Goal: Task Accomplishment & Management: Complete application form

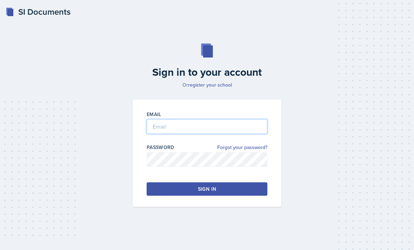
click at [189, 134] on input "email" at bounding box center [207, 126] width 121 height 15
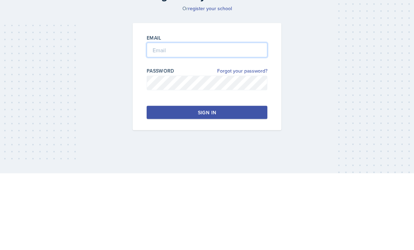
type input "karoline.tompkins@bobcats.gcsu.edu"
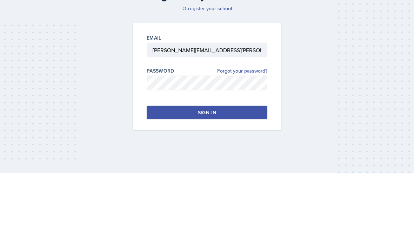
scroll to position [22, 0]
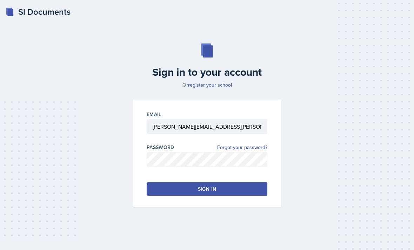
click at [198, 185] on div "Sign in" at bounding box center [207, 188] width 18 height 7
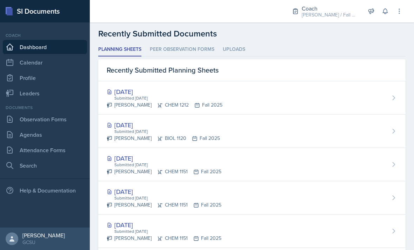
scroll to position [179, 0]
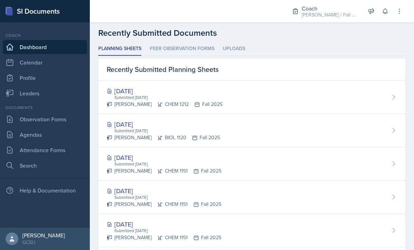
click at [28, 121] on link "Observation Forms" at bounding box center [45, 119] width 84 height 14
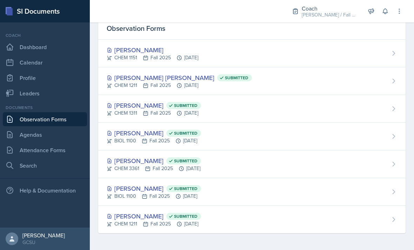
scroll to position [9, 0]
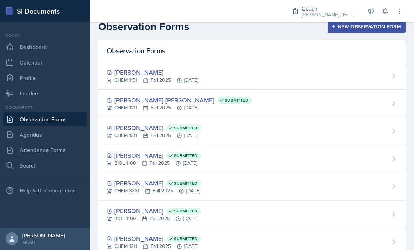
click at [338, 75] on div "Odeya Atar CHEM 1151 Fall 2025 Sep 24th, 2025" at bounding box center [251, 76] width 307 height 28
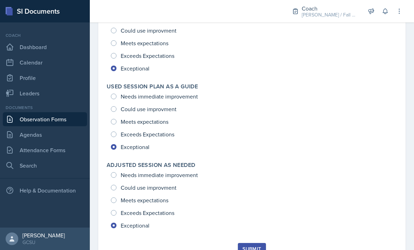
scroll to position [999, 0]
click at [251, 247] on button "Submit" at bounding box center [252, 250] width 28 height 12
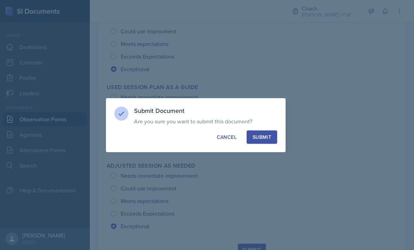
click at [265, 164] on div at bounding box center [207, 125] width 414 height 250
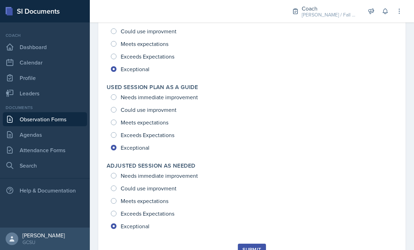
click at [259, 247] on div "Submit" at bounding box center [251, 250] width 19 height 6
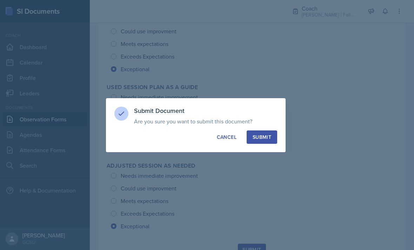
click at [271, 159] on div at bounding box center [207, 125] width 414 height 250
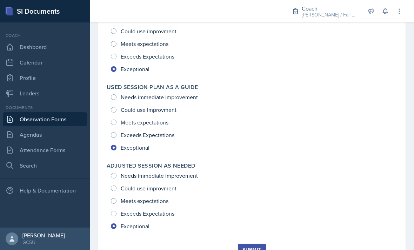
click at [254, 247] on button "Submit" at bounding box center [252, 250] width 28 height 12
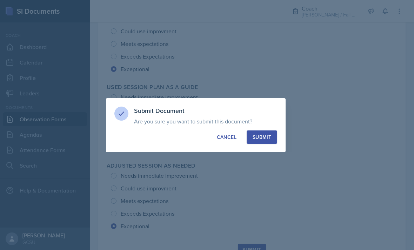
click at [263, 141] on button "Submit" at bounding box center [261, 136] width 31 height 13
radio input "true"
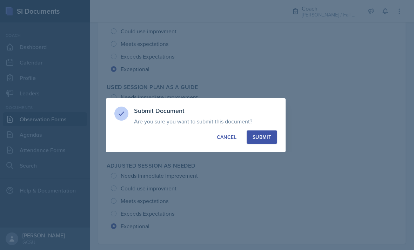
radio input "true"
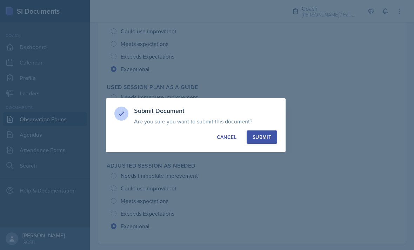
radio input "true"
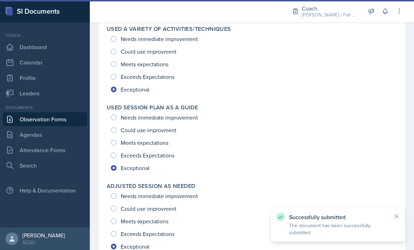
click at [53, 126] on link "Observation Forms" at bounding box center [45, 119] width 84 height 14
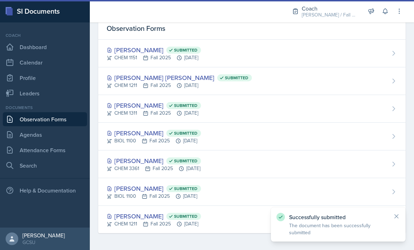
scroll to position [9, 0]
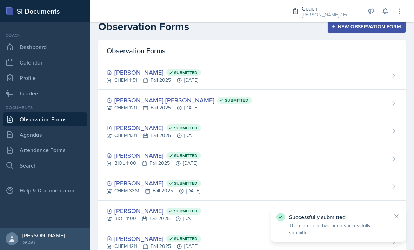
click at [358, 29] on div "New Observation Form" at bounding box center [366, 27] width 69 height 6
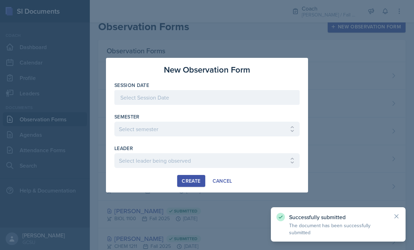
click at [261, 116] on div "Semester" at bounding box center [206, 116] width 185 height 7
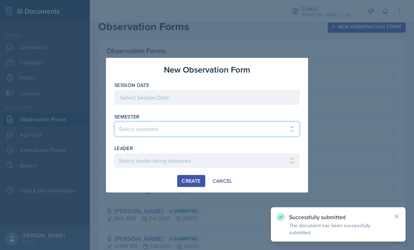
click at [260, 122] on select "Select semester All Spring 2020 Fall 2023 Spring 2019 Spring 2018 Fall 2017 Spr…" at bounding box center [206, 129] width 185 height 15
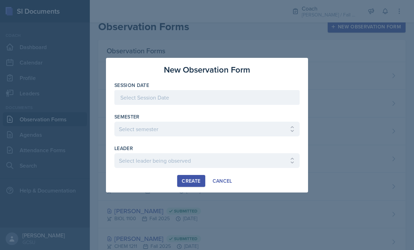
click at [258, 88] on div "Session Date" at bounding box center [206, 85] width 185 height 7
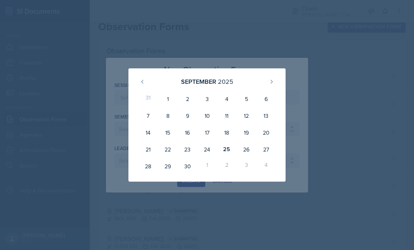
click at [197, 101] on div "3" at bounding box center [207, 98] width 20 height 17
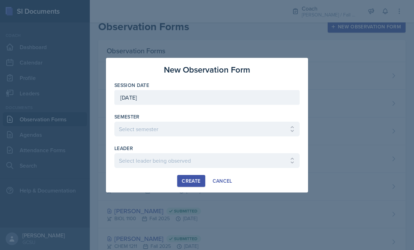
click at [234, 109] on div at bounding box center [206, 108] width 185 height 7
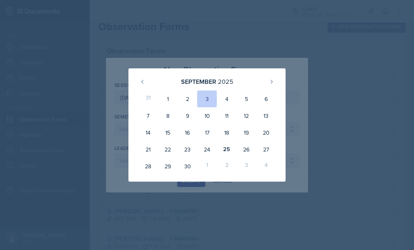
click at [227, 136] on div "18" at bounding box center [227, 132] width 20 height 17
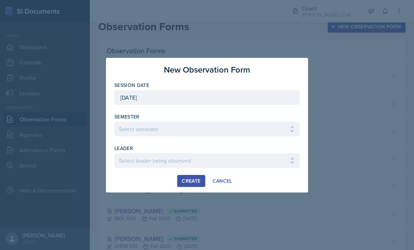
click at [227, 111] on div at bounding box center [206, 108] width 185 height 7
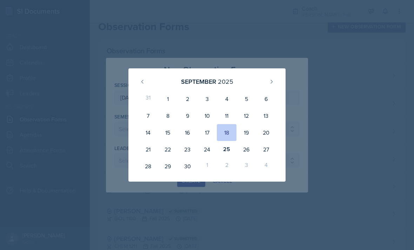
click at [230, 153] on div "25" at bounding box center [227, 149] width 20 height 17
type input "[DATE]"
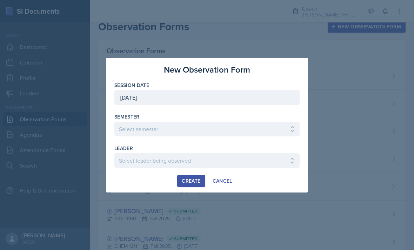
click at [234, 151] on div "leader" at bounding box center [206, 148] width 185 height 7
click at [241, 136] on select "Select semester All Spring 2020 Fall 2023 Spring 2019 Spring 2018 Fall 2017 Spr…" at bounding box center [206, 129] width 185 height 15
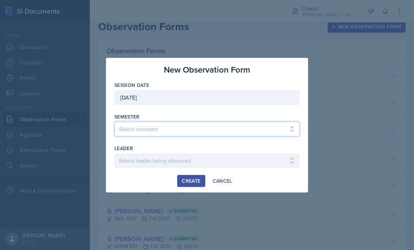
select select "986fdc3e-2246-4ffd-9cb8-78666de4ebed"
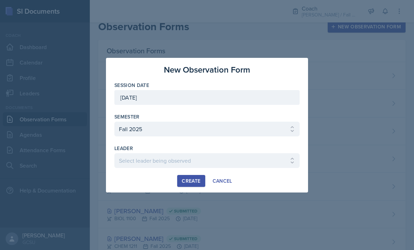
click at [260, 182] on div "Create Cancel" at bounding box center [206, 181] width 185 height 12
click at [243, 167] on select "Select leader being observed Anna Kroll / MATH 1113 / MAPP Ashton Mullendore / …" at bounding box center [206, 160] width 185 height 15
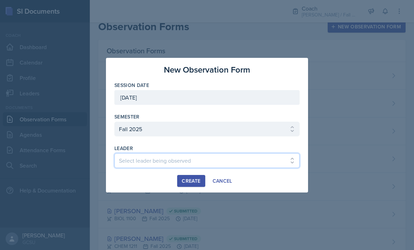
select select "a45dfd71-b7cc-4bb7-a34b-38999ce8dab4"
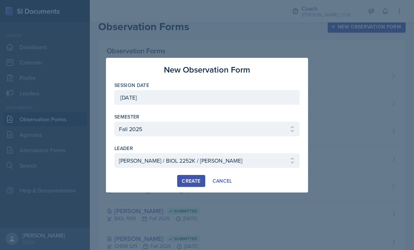
click at [191, 199] on div at bounding box center [207, 125] width 414 height 250
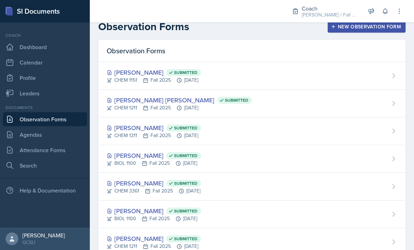
click at [352, 31] on button "New Observation Form" at bounding box center [366, 27] width 78 height 12
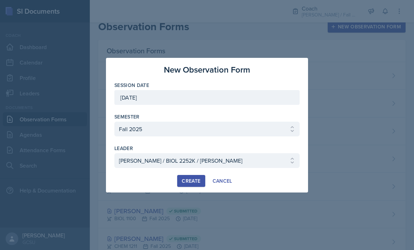
click at [191, 178] on div "Create" at bounding box center [191, 181] width 19 height 6
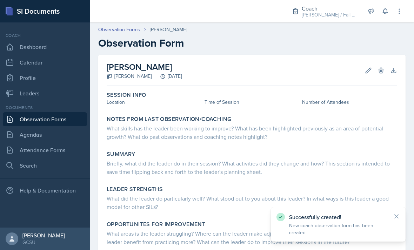
click at [139, 109] on div "Session Info Location Time of Session Number of Attendees" at bounding box center [252, 99] width 296 height 21
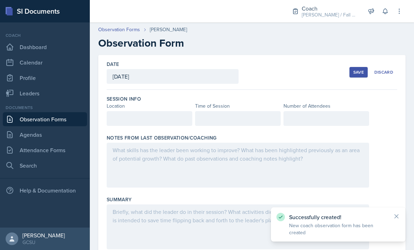
click at [134, 116] on div at bounding box center [150, 118] width 86 height 15
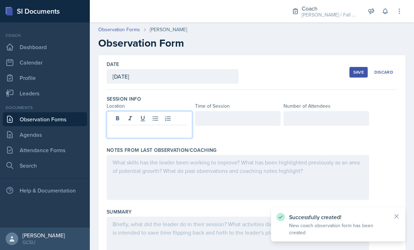
scroll to position [22, 0]
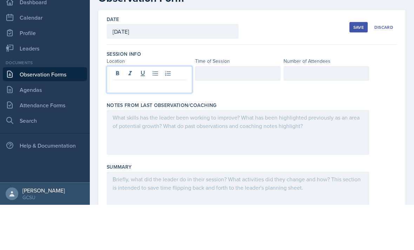
click at [176, 127] on p at bounding box center [150, 131] width 74 height 8
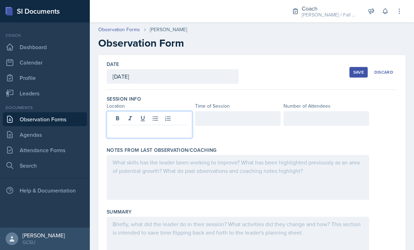
click at [153, 127] on p at bounding box center [150, 131] width 74 height 8
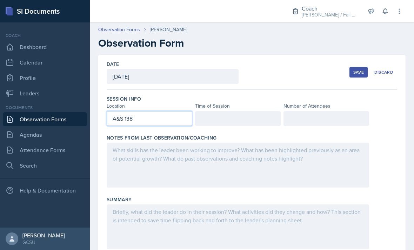
click at [242, 111] on div at bounding box center [238, 118] width 86 height 15
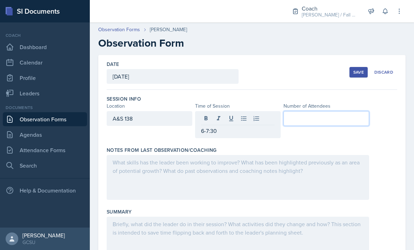
click at [259, 127] on p "6-7:30" at bounding box center [238, 131] width 74 height 8
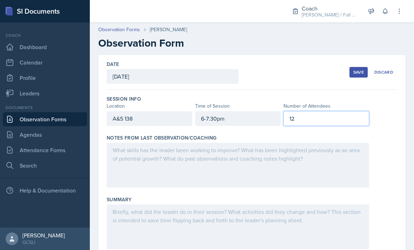
click at [316, 145] on div at bounding box center [238, 165] width 262 height 45
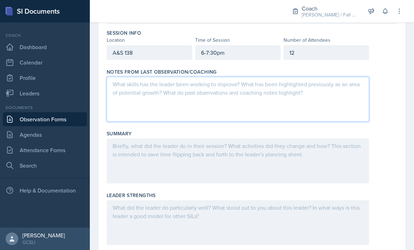
scroll to position [66, 0]
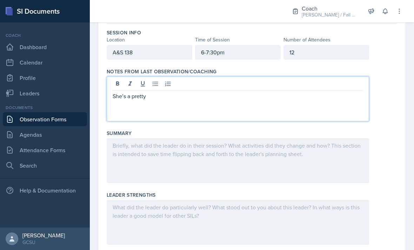
click at [277, 85] on div "She’s a pretty" at bounding box center [238, 98] width 262 height 45
click at [319, 92] on div "Her o" at bounding box center [238, 98] width 262 height 45
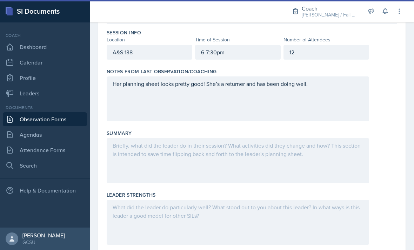
click at [337, 76] on div "Her planning sheet looks pretty good! She’s a returner and has been doing well." at bounding box center [238, 98] width 262 height 45
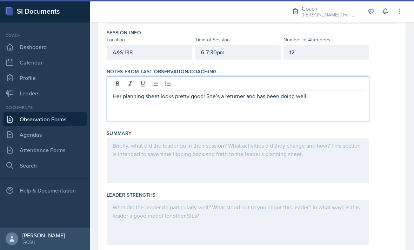
click at [336, 92] on p "Her planning sheet looks pretty good! She’s a returner and has been doing well." at bounding box center [238, 96] width 250 height 8
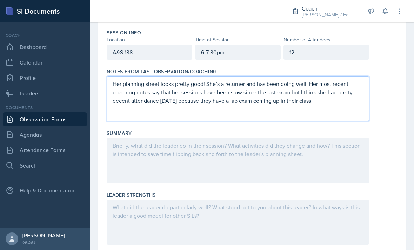
click at [298, 153] on div at bounding box center [238, 160] width 262 height 45
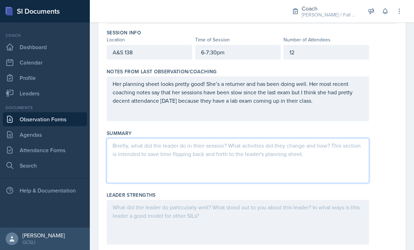
click at [150, 130] on div "Summary" at bounding box center [252, 133] width 290 height 7
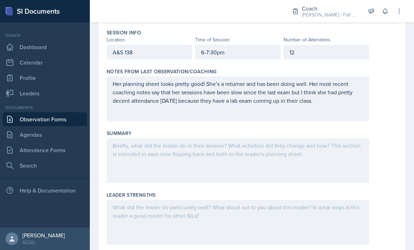
click at [269, 138] on div at bounding box center [238, 160] width 262 height 45
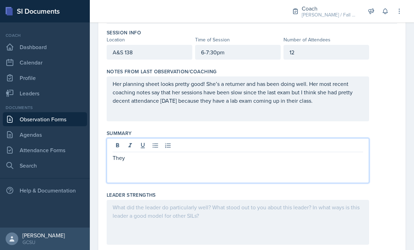
click at [155, 142] on icon at bounding box center [155, 145] width 7 height 7
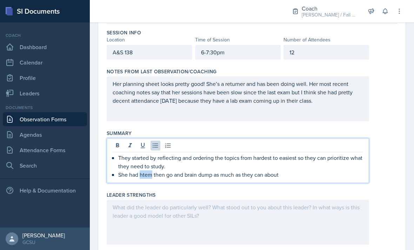
click at [147, 170] on p "She had htem then go and brain dump as much as they can about" at bounding box center [240, 174] width 245 height 8
click at [305, 170] on p "She had them then go and brain dump as much as they can about" at bounding box center [240, 174] width 245 height 8
click at [172, 170] on p "She had them then go and brain dump as much as they can about" at bounding box center [240, 174] width 245 height 8
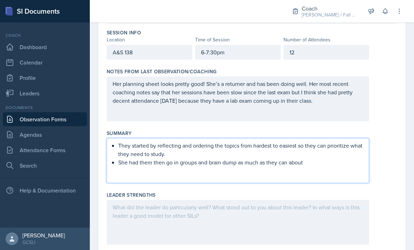
click at [334, 45] on div "12" at bounding box center [326, 52] width 86 height 15
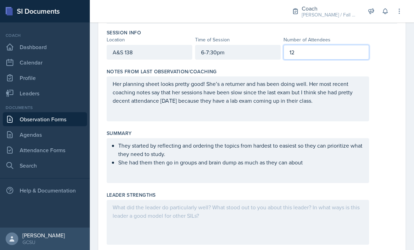
click at [324, 68] on div "Notes From Last Observation/Coaching" at bounding box center [252, 71] width 290 height 7
click at [306, 45] on div "12" at bounding box center [326, 52] width 86 height 15
click at [326, 189] on div "Leader Strengths" at bounding box center [252, 220] width 290 height 62
click at [334, 149] on div "They started by reflecting and ordering the topics from hardest to easiest so t…" at bounding box center [238, 160] width 262 height 45
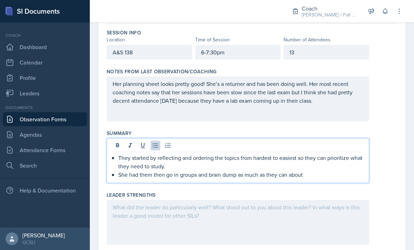
click at [325, 170] on p "She had them then go in groups and brain dump as much as they can about" at bounding box center [240, 174] width 245 height 8
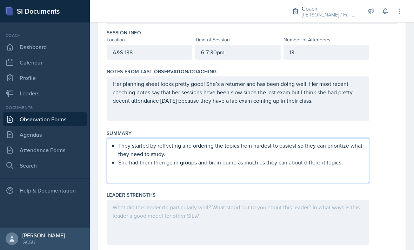
click at [319, 200] on div at bounding box center [238, 222] width 262 height 45
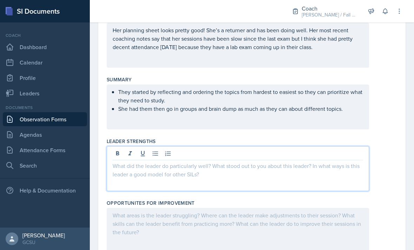
scroll to position [119, 0]
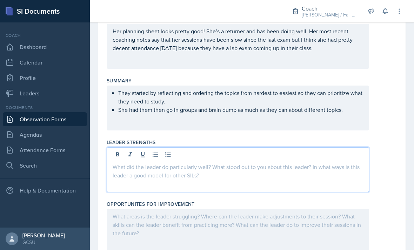
click at [159, 150] on button at bounding box center [155, 155] width 10 height 10
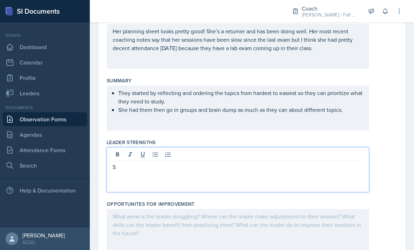
click at [158, 151] on icon at bounding box center [155, 154] width 7 height 7
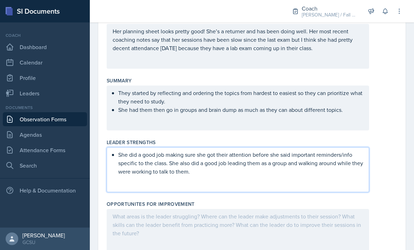
click at [306, 209] on div at bounding box center [238, 231] width 262 height 45
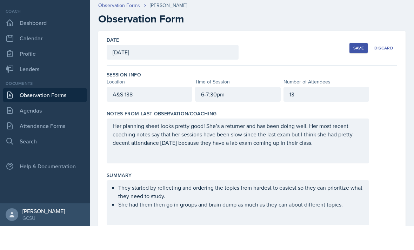
scroll to position [0, 0]
click at [339, 111] on div "13" at bounding box center [326, 118] width 86 height 15
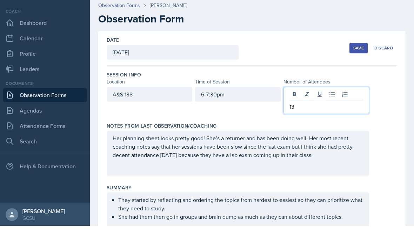
click at [321, 127] on p "13" at bounding box center [326, 131] width 74 height 8
click at [283, 217] on div "They started by reflecting and ordering the topics from hardest to easiest so t…" at bounding box center [238, 239] width 262 height 45
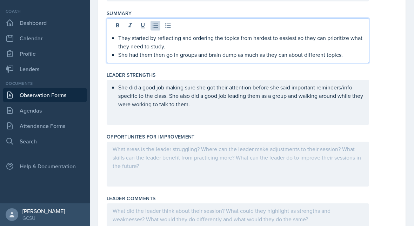
scroll to position [160, 0]
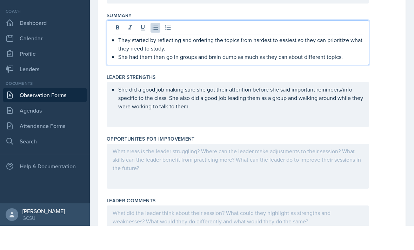
click at [324, 168] on div at bounding box center [238, 190] width 262 height 45
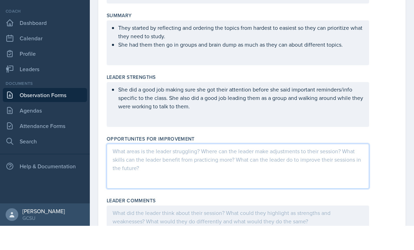
click at [236, 230] on div at bounding box center [238, 252] width 262 height 45
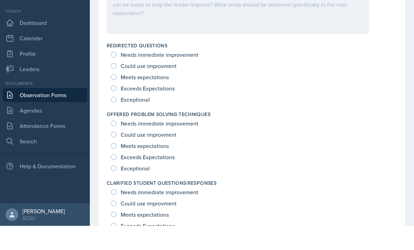
scroll to position [438, 0]
click at [134, 120] on span "Exceptional" at bounding box center [135, 123] width 29 height 7
click at [116, 121] on input "Exceptional" at bounding box center [114, 124] width 6 height 6
radio input "true"
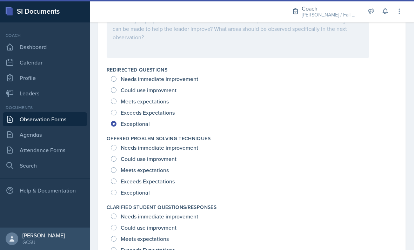
click at [144, 189] on span "Exceptional" at bounding box center [135, 192] width 29 height 7
click at [116, 190] on input "Exceptional" at bounding box center [114, 193] width 6 height 6
radio input "true"
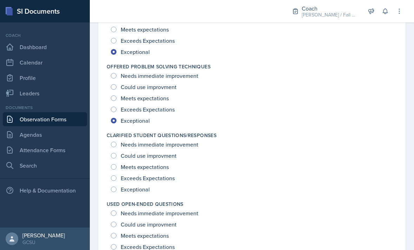
click at [139, 186] on span "Exceptional" at bounding box center [135, 189] width 29 height 7
click at [116, 187] on input "Exceptional" at bounding box center [114, 190] width 6 height 6
radio input "true"
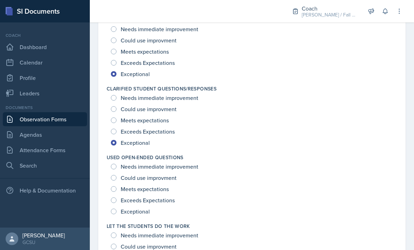
scroll to position [573, 0]
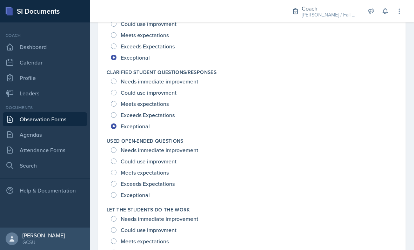
click at [143, 191] on span "Exceptional" at bounding box center [135, 194] width 29 height 7
click at [116, 192] on input "Exceptional" at bounding box center [114, 195] width 6 height 6
radio input "true"
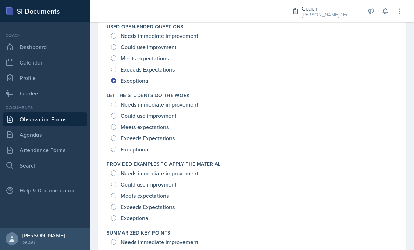
scroll to position [720, 0]
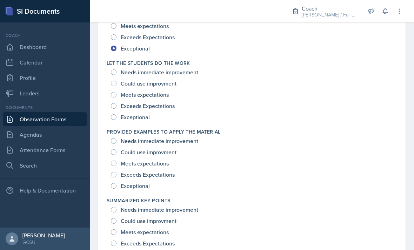
click at [137, 126] on div "Provided Examples To Apply The Material Needs immediate improvement Could use i…" at bounding box center [252, 160] width 290 height 69
click at [144, 114] on span "Exceptional" at bounding box center [135, 117] width 29 height 7
click at [116, 114] on input "Exceptional" at bounding box center [114, 117] width 6 height 6
radio input "true"
click at [144, 182] on span "Exceptional" at bounding box center [135, 185] width 29 height 7
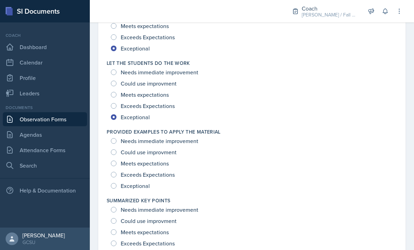
click at [116, 183] on input "Exceptional" at bounding box center [114, 186] width 6 height 6
radio input "true"
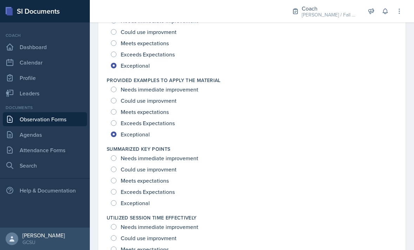
click at [145, 199] on span "Exceptional" at bounding box center [135, 202] width 29 height 7
click at [116, 200] on input "Exceptional" at bounding box center [114, 203] width 6 height 6
radio input "true"
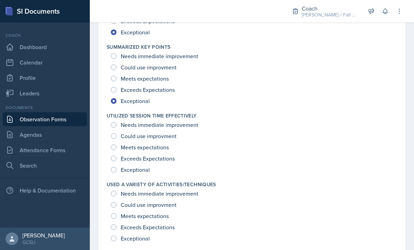
scroll to position [888, 0]
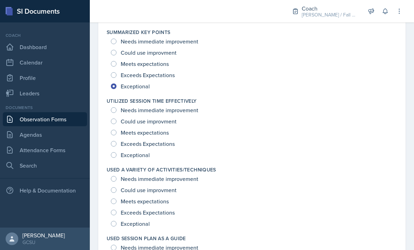
click at [148, 151] on span "Exceptional" at bounding box center [135, 154] width 29 height 7
click at [116, 152] on input "Exceptional" at bounding box center [114, 155] width 6 height 6
radio input "true"
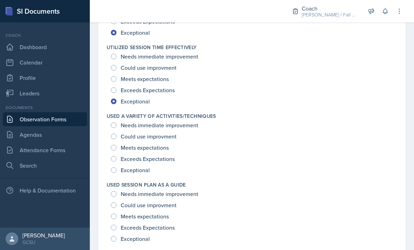
scroll to position [951, 0]
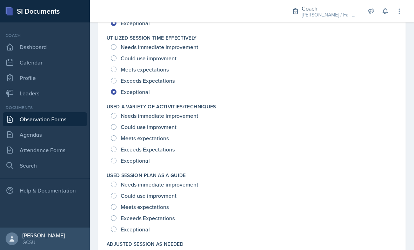
click at [143, 146] on span "Exceeds Expectations" at bounding box center [148, 149] width 54 height 7
click at [116, 147] on input "Exceeds Expectations" at bounding box center [114, 150] width 6 height 6
radio input "true"
click at [149, 157] on span "Exceptional" at bounding box center [135, 160] width 29 height 7
click at [116, 158] on input "Exceptional" at bounding box center [114, 161] width 6 height 6
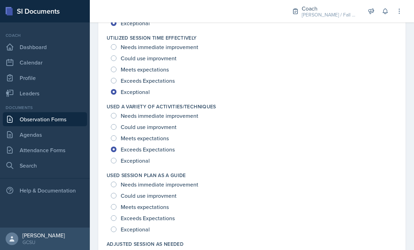
radio input "true"
click at [140, 226] on span "Exceptional" at bounding box center [135, 229] width 29 height 7
click at [116, 226] on input "Exceptional" at bounding box center [114, 229] width 6 height 6
radio input "true"
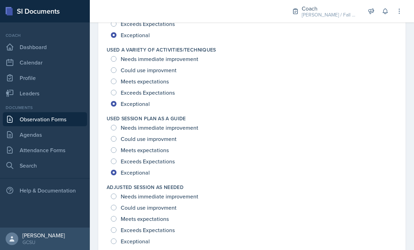
scroll to position [1008, 0]
click at [136, 238] on span "Exceptional" at bounding box center [135, 241] width 29 height 7
click at [116, 239] on input "Exceptional" at bounding box center [114, 242] width 6 height 6
radio input "true"
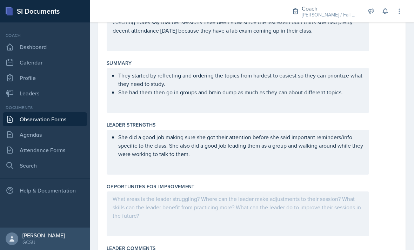
scroll to position [148, 0]
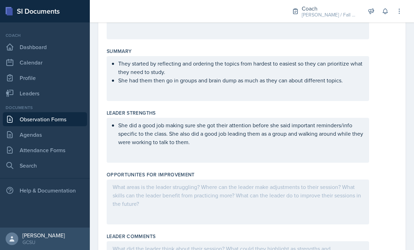
click at [261, 123] on p "She did a good job making sure she got their attention before she said importan…" at bounding box center [240, 133] width 245 height 25
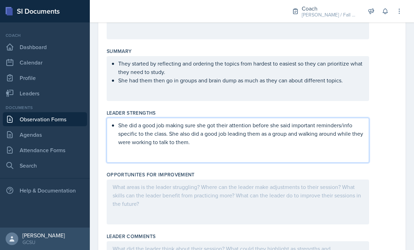
click at [297, 68] on div "They started by reflecting and ordering the topics from hardest to easiest so t…" at bounding box center [238, 78] width 262 height 45
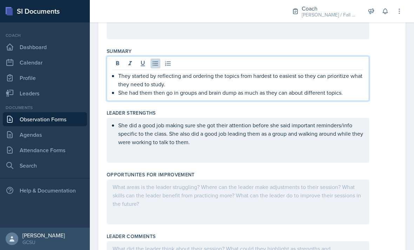
click at [347, 88] on p "She had them then go in groups and brain dump as much as they can about differe…" at bounding box center [240, 92] width 245 height 8
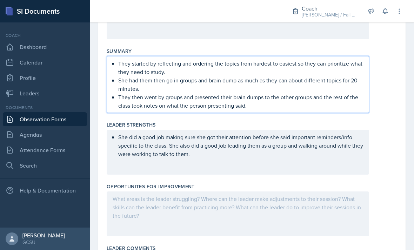
click at [297, 191] on div at bounding box center [238, 213] width 262 height 45
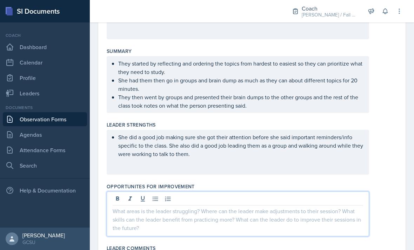
click at [289, 198] on div at bounding box center [238, 213] width 262 height 45
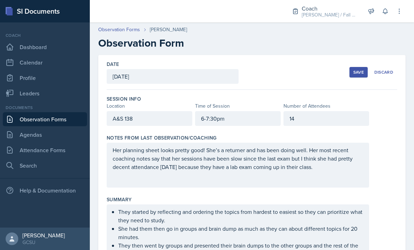
scroll to position [0, 0]
click at [352, 67] on button "Save" at bounding box center [358, 72] width 18 height 11
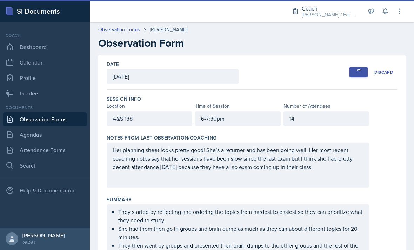
click at [358, 68] on div "button" at bounding box center [358, 72] width 8 height 8
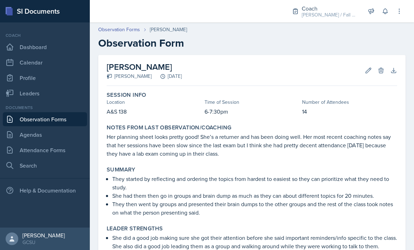
click at [364, 64] on button "Edit" at bounding box center [368, 70] width 13 height 13
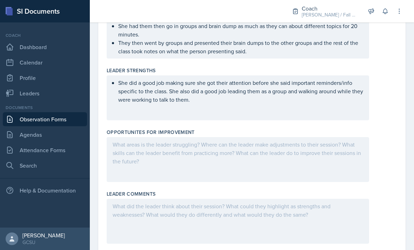
scroll to position [202, 0]
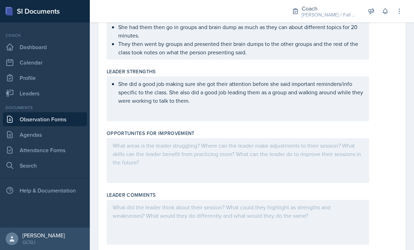
click at [331, 81] on p "She did a good job making sure she got their attention before she said importan…" at bounding box center [240, 92] width 245 height 25
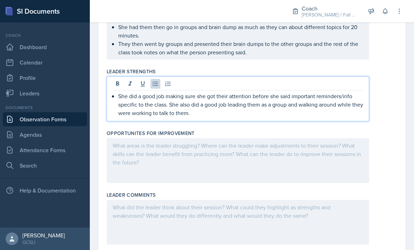
click at [171, 92] on p "She did a good job making sure she got their attention before she said importan…" at bounding box center [240, 104] width 245 height 25
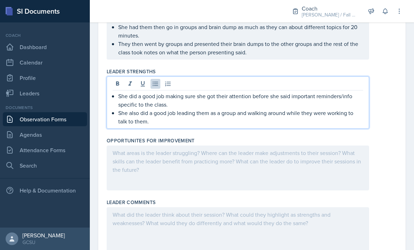
click at [152, 109] on p "She also did a good job leading them as a group and walking around while they w…" at bounding box center [240, 117] width 245 height 17
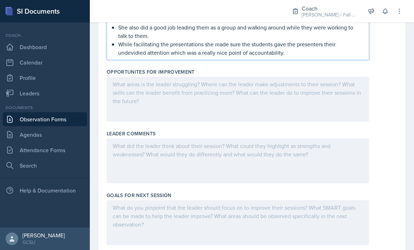
scroll to position [277, 0]
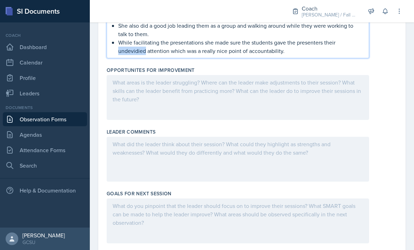
click at [129, 38] on p "While facilitating the presentations she made sure the students gave the presen…" at bounding box center [240, 46] width 245 height 17
click at [165, 83] on div at bounding box center [238, 97] width 262 height 45
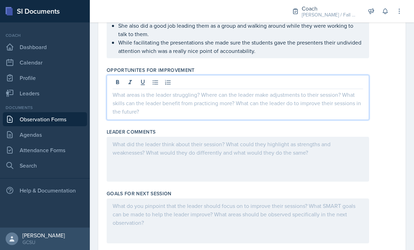
click at [134, 90] on p at bounding box center [238, 94] width 250 height 8
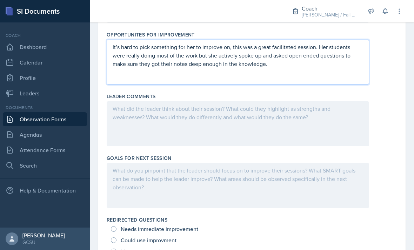
scroll to position [313, 0]
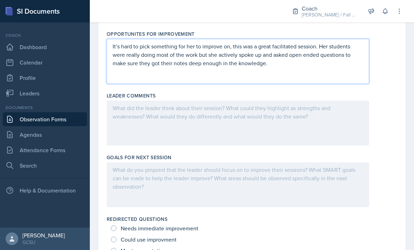
click at [125, 103] on div at bounding box center [238, 123] width 262 height 45
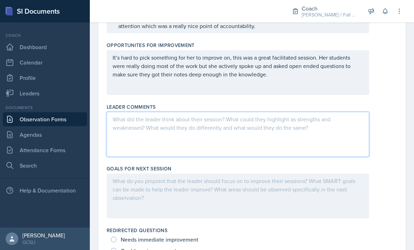
scroll to position [288, 0]
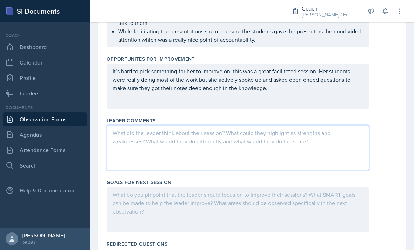
click at [128, 131] on div at bounding box center [238, 148] width 262 height 45
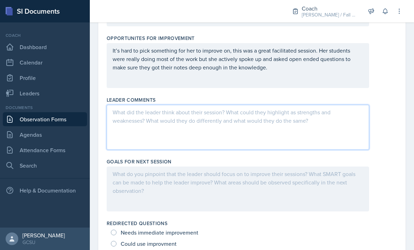
scroll to position [312, 0]
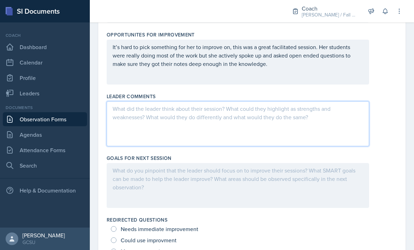
click at [127, 165] on div at bounding box center [238, 185] width 262 height 45
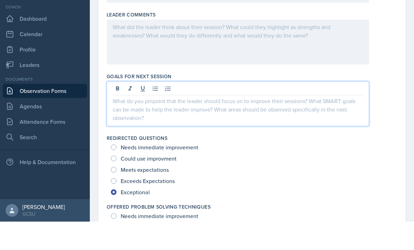
scroll to position [382, 0]
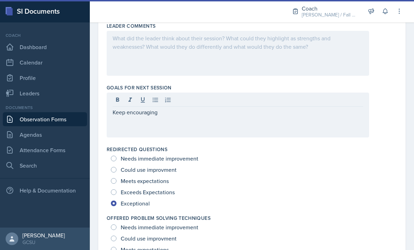
click at [163, 108] on p "Keep encouraging" at bounding box center [238, 112] width 250 height 8
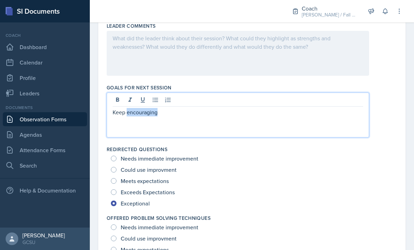
click at [147, 108] on p "Keep encouraging" at bounding box center [238, 112] width 250 height 8
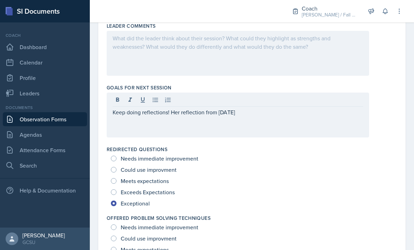
click at [148, 108] on p "Keep doing reflections! Her reflection from Sept 22" at bounding box center [238, 112] width 250 height 8
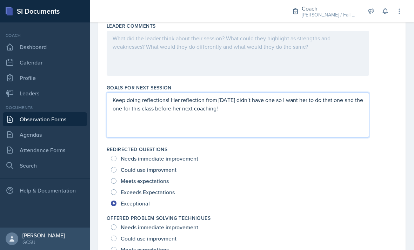
click at [289, 42] on div at bounding box center [238, 53] width 262 height 45
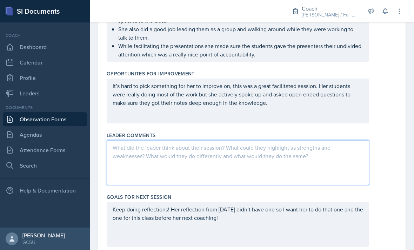
scroll to position [263, 0]
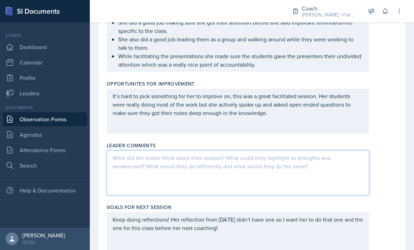
click at [275, 154] on p at bounding box center [238, 158] width 250 height 8
click at [302, 98] on div "It’s hard to pick something for her to improve on, this was a great facilitated…" at bounding box center [238, 111] width 262 height 45
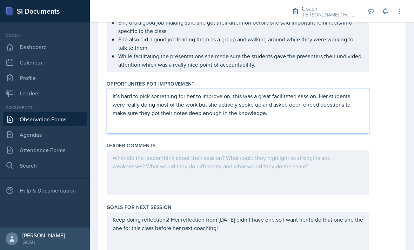
click at [320, 164] on div at bounding box center [238, 172] width 262 height 45
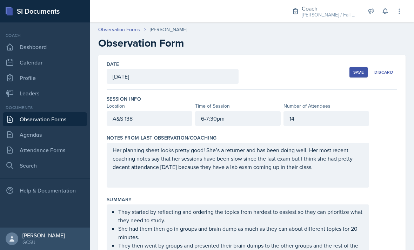
scroll to position [0, 0]
click at [357, 69] on div "Save" at bounding box center [358, 72] width 11 height 6
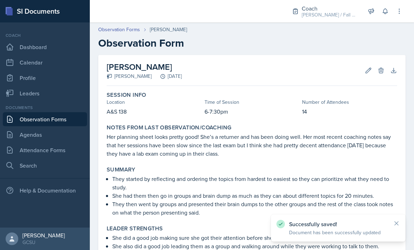
click at [367, 67] on icon at bounding box center [368, 70] width 7 height 7
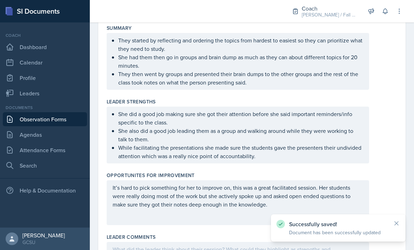
scroll to position [214, 0]
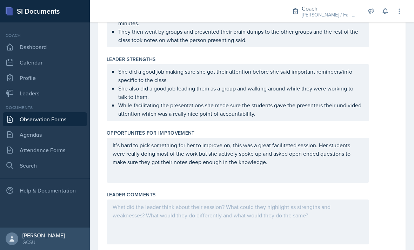
click at [297, 150] on div "It’s hard to pick something for her to improve on, this was a great facilitated…" at bounding box center [238, 160] width 262 height 45
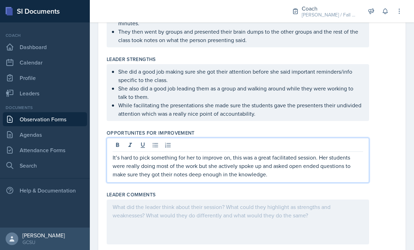
click at [297, 154] on p "It’s hard to pick something for her to improve on, this was a great facilitated…" at bounding box center [238, 165] width 250 height 25
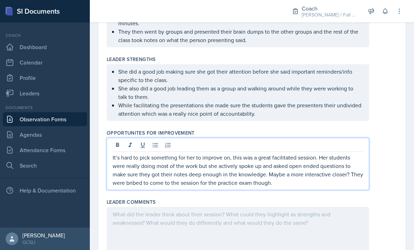
click at [384, 207] on div at bounding box center [252, 229] width 290 height 45
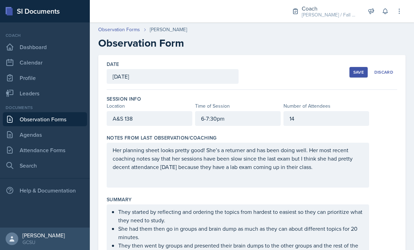
scroll to position [0, 0]
click at [360, 69] on div "Save" at bounding box center [358, 72] width 11 height 6
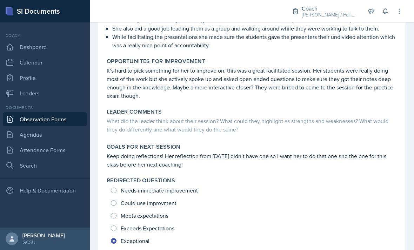
scroll to position [216, 0]
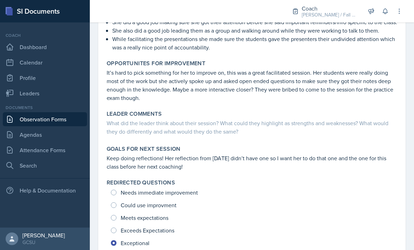
click at [353, 69] on p "It’s hard to pick something for her to improve on, this was a great facilitated…" at bounding box center [252, 85] width 290 height 34
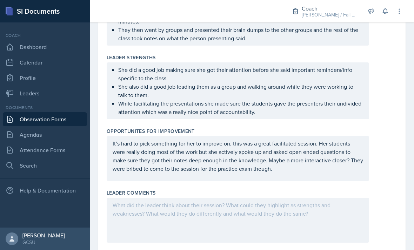
click at [281, 86] on ul "She did a good job making sure she got their attention before she said importan…" at bounding box center [240, 91] width 245 height 50
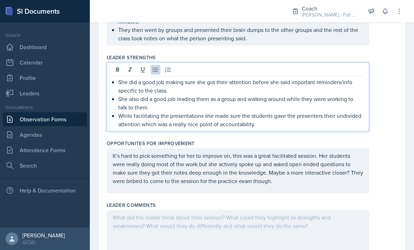
click at [265, 111] on p "While facilitating the presentations she made sure the students gave the presen…" at bounding box center [240, 119] width 245 height 17
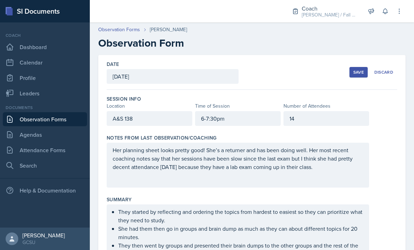
scroll to position [0, 0]
click at [357, 69] on div "Save" at bounding box center [358, 72] width 11 height 6
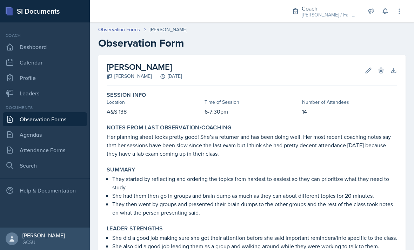
click at [361, 67] on div "Edit Delete" at bounding box center [371, 70] width 25 height 7
click at [364, 64] on button "Edit" at bounding box center [368, 70] width 13 height 13
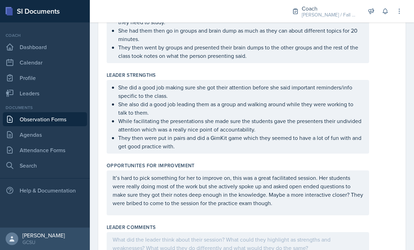
scroll to position [215, 0]
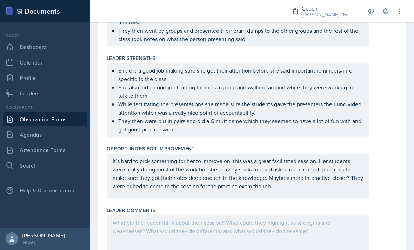
click at [317, 167] on p "It’s hard to pick something for her to improve on, this was a great facilitated…" at bounding box center [238, 174] width 250 height 34
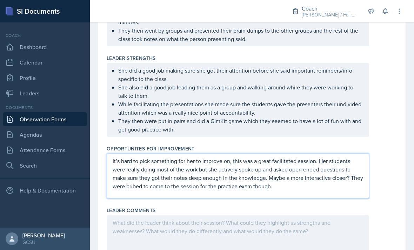
click at [324, 97] on ul "She did a good job making sure she got their attention before she said importan…" at bounding box center [240, 99] width 245 height 67
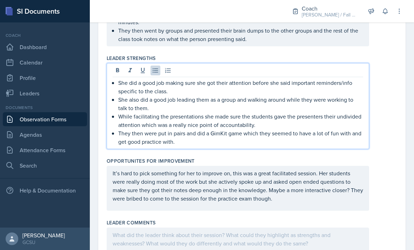
click at [307, 129] on p "They then were put in pairs and did a GimKit game which they seemed to have a l…" at bounding box center [240, 137] width 245 height 17
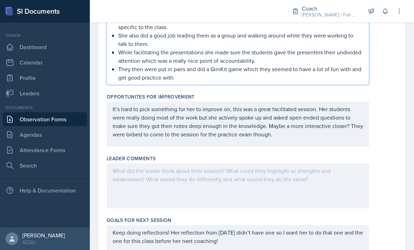
scroll to position [266, 0]
click at [289, 164] on div at bounding box center [238, 186] width 262 height 45
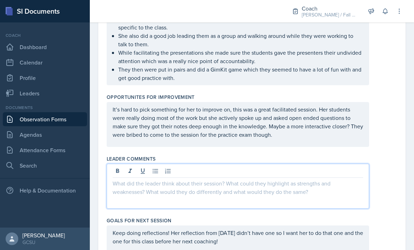
click at [296, 166] on div at bounding box center [238, 172] width 250 height 12
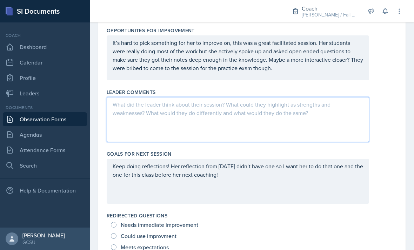
scroll to position [340, 0]
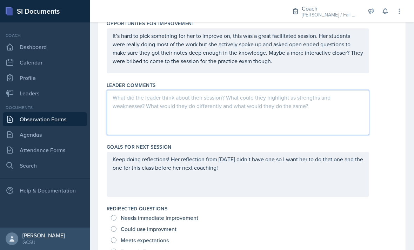
click at [313, 97] on div at bounding box center [238, 112] width 262 height 45
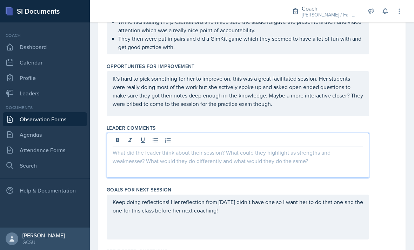
scroll to position [296, 0]
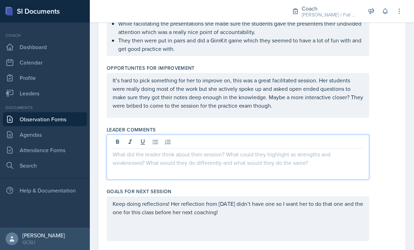
click at [325, 140] on div at bounding box center [238, 157] width 262 height 45
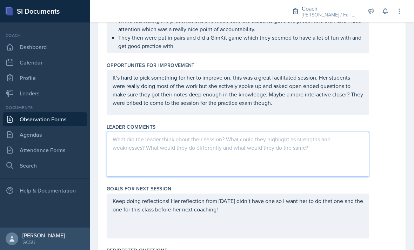
click at [296, 136] on div at bounding box center [238, 154] width 262 height 45
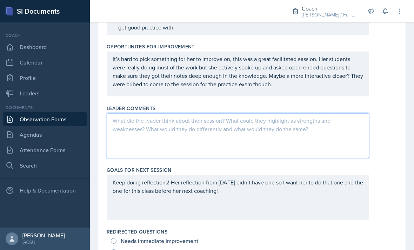
scroll to position [316, 0]
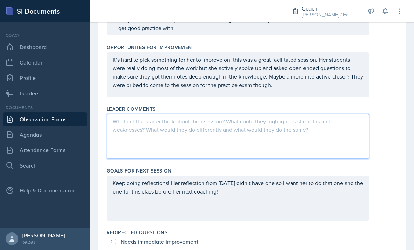
click at [298, 123] on div at bounding box center [238, 136] width 262 height 45
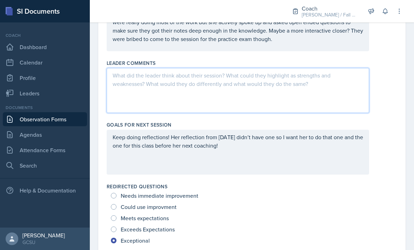
scroll to position [362, 0]
click at [290, 77] on div at bounding box center [238, 90] width 262 height 45
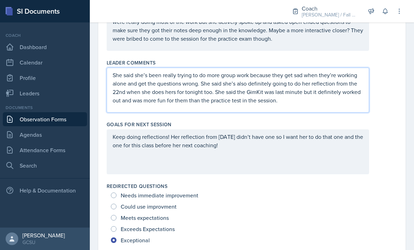
click at [389, 137] on div "Keep doing reflections! Her reflection from Sept 22 didn’t have one so I want h…" at bounding box center [252, 151] width 290 height 45
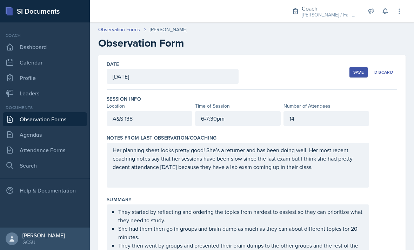
scroll to position [0, 0]
click at [357, 69] on div "Save" at bounding box center [358, 72] width 11 height 6
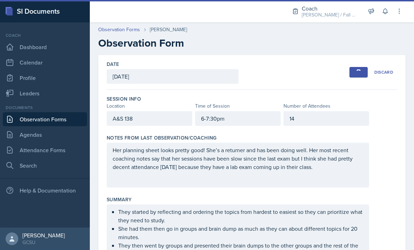
click at [356, 67] on button "Save" at bounding box center [358, 72] width 18 height 11
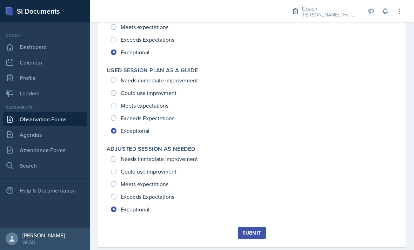
scroll to position [1067, 0]
click at [254, 227] on button "Submit" at bounding box center [252, 233] width 28 height 12
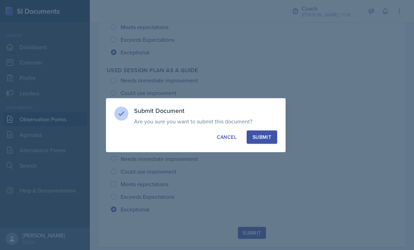
click at [268, 137] on div "Submit" at bounding box center [261, 137] width 19 height 7
radio input "true"
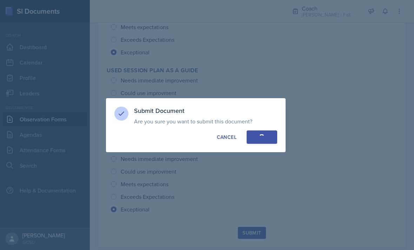
radio input "true"
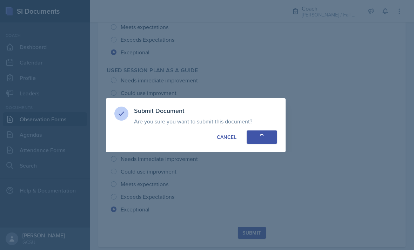
radio input "true"
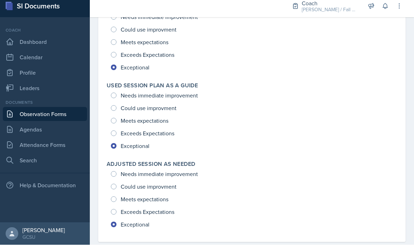
scroll to position [0, 0]
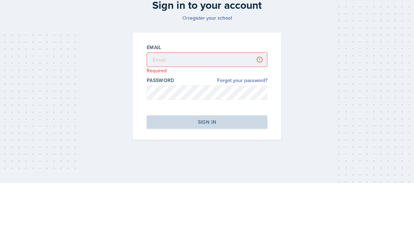
scroll to position [22, 0]
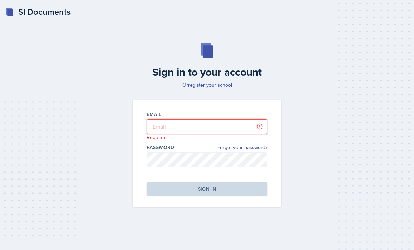
click at [231, 119] on input "email" at bounding box center [207, 126] width 121 height 15
type input "karoline.tompkins@bobcats.gcsu.edu"
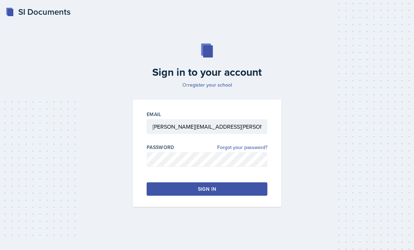
click at [217, 182] on button "Sign in" at bounding box center [207, 188] width 121 height 13
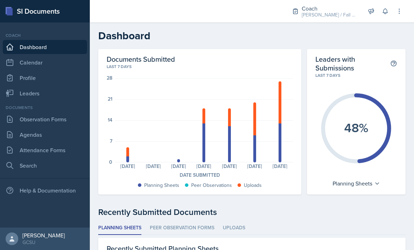
click at [55, 153] on link "Attendance Forms" at bounding box center [45, 150] width 84 height 14
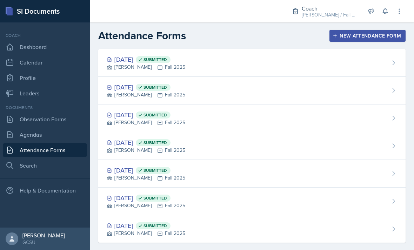
click at [63, 93] on link "Leaders" at bounding box center [45, 93] width 84 height 14
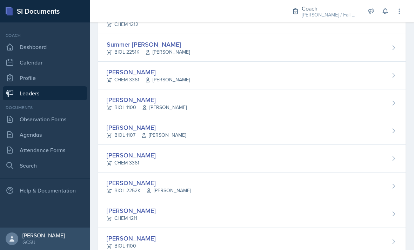
scroll to position [694, 0]
click at [181, 188] on div "Abigail Todd BIOL 2252K Kwan" at bounding box center [251, 187] width 307 height 28
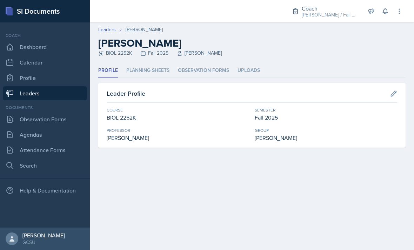
click at [154, 69] on li "Planning Sheets" at bounding box center [147, 71] width 43 height 14
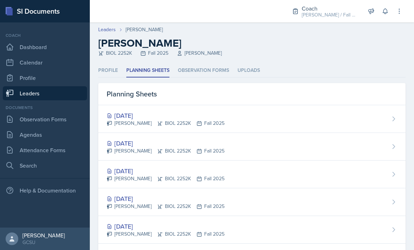
click at [147, 109] on div "Sep 25th, 2025 Abigail Todd BIOL 2252K Fall 2025" at bounding box center [251, 119] width 307 height 28
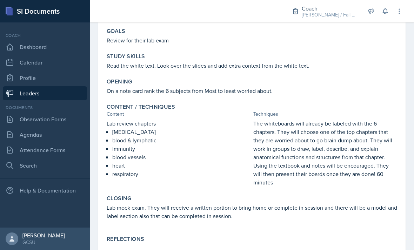
scroll to position [71, 0]
click at [409, 84] on div "September 25th, 2025 Abigail Todd BIOL 2252K Fall 2025 View Comments Comments S…" at bounding box center [252, 132] width 324 height 281
click at [371, 95] on div "Opening On a note card rank the 6 subjects from Most to least worried about." at bounding box center [252, 87] width 296 height 22
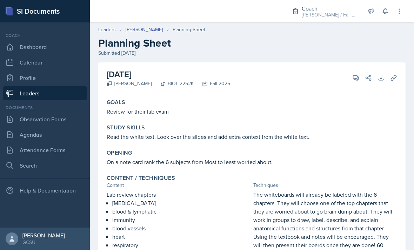
scroll to position [0, 0]
click at [70, 118] on link "Observation Forms" at bounding box center [45, 119] width 84 height 14
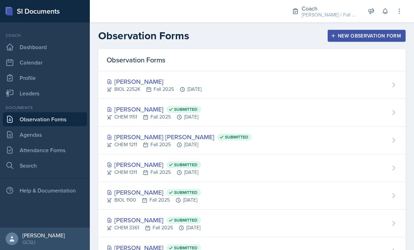
click at [61, 138] on link "Agendas" at bounding box center [45, 135] width 84 height 14
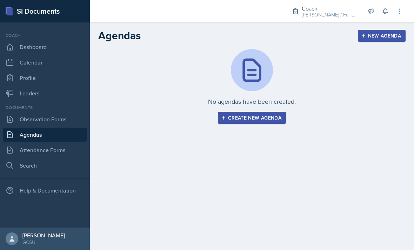
click at [60, 158] on link "Search" at bounding box center [45, 165] width 84 height 14
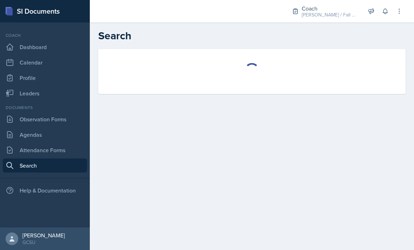
select select "all"
select select "1"
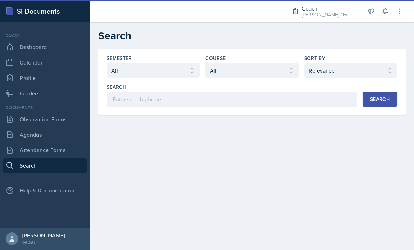
click at [62, 153] on link "Attendance Forms" at bounding box center [45, 150] width 84 height 14
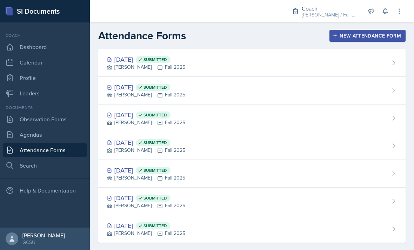
click at [260, 59] on div "Sep 22nd, 2025 Submitted BECK Fall 2025" at bounding box center [251, 63] width 307 height 28
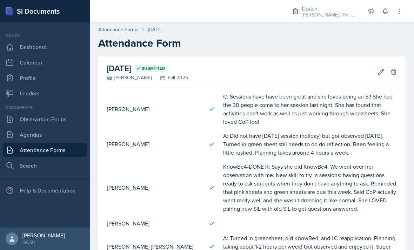
click at [136, 27] on link "Attendance Forms" at bounding box center [118, 29] width 40 height 7
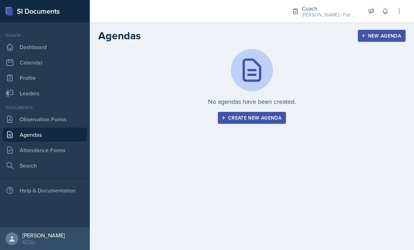
click at [133, 7] on div at bounding box center [184, 11] width 178 height 22
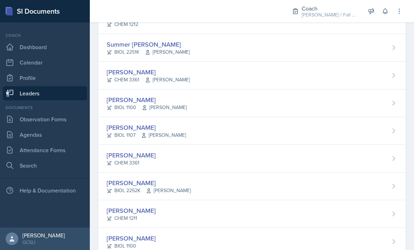
scroll to position [694, 0]
click at [121, 182] on div "[PERSON_NAME]" at bounding box center [149, 182] width 84 height 9
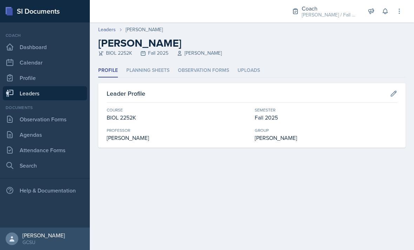
click at [148, 76] on li "Planning Sheets" at bounding box center [147, 71] width 43 height 14
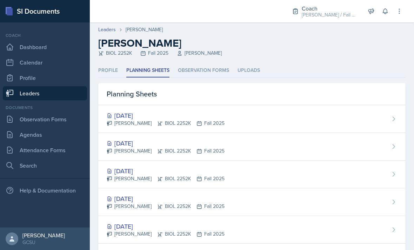
click at [134, 121] on div "[PERSON_NAME] BIOL 2252K Fall 2025" at bounding box center [166, 123] width 118 height 7
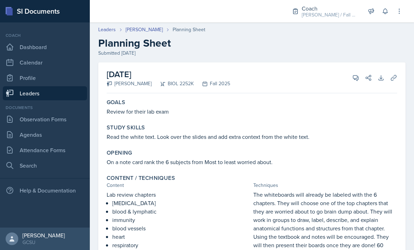
click at [137, 31] on link "[PERSON_NAME]" at bounding box center [144, 29] width 37 height 7
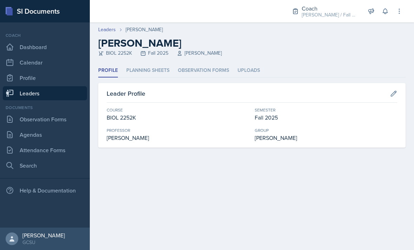
click at [133, 72] on li "Planning Sheets" at bounding box center [147, 71] width 43 height 14
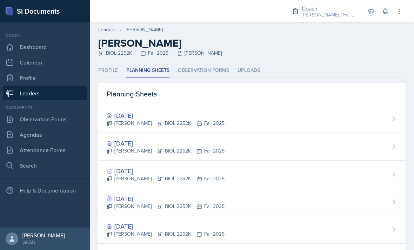
click at [114, 142] on div "[DATE]" at bounding box center [166, 142] width 118 height 9
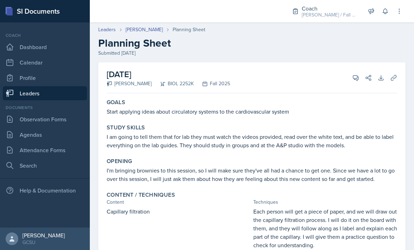
click at [141, 28] on link "[PERSON_NAME]" at bounding box center [144, 29] width 37 height 7
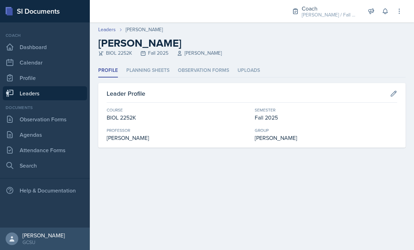
click at [136, 72] on li "Planning Sheets" at bounding box center [147, 71] width 43 height 14
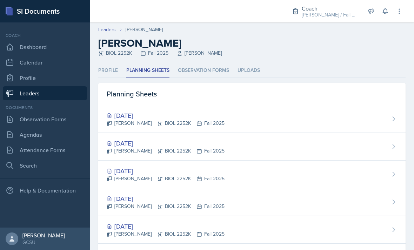
click at [126, 170] on div "[DATE]" at bounding box center [166, 170] width 118 height 9
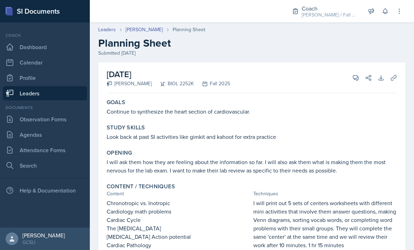
scroll to position [-1, 0]
